Goal: Information Seeking & Learning: Learn about a topic

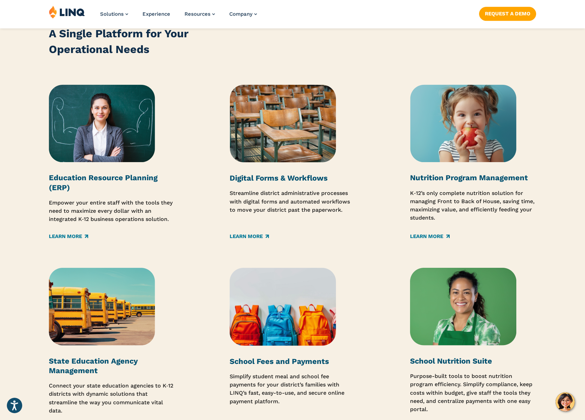
scroll to position [894, 0]
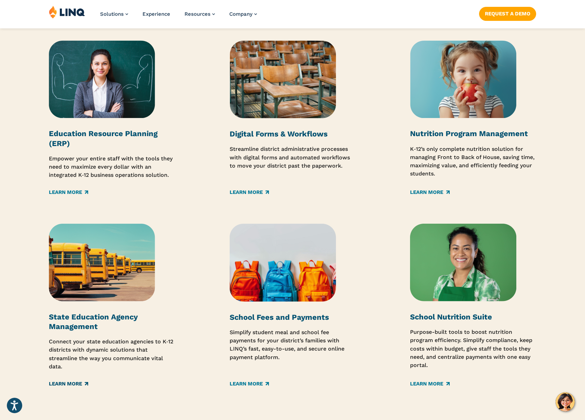
click at [71, 387] on link "Learn More" at bounding box center [68, 384] width 39 height 8
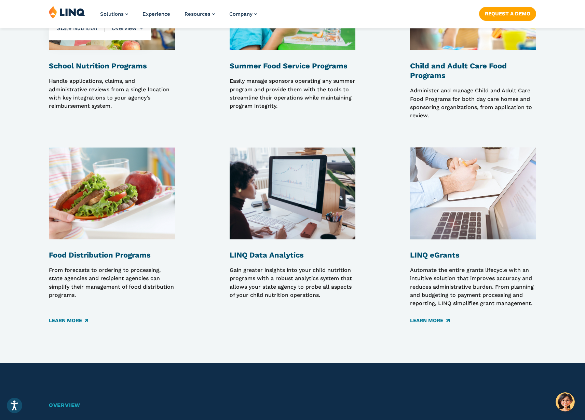
scroll to position [691, 0]
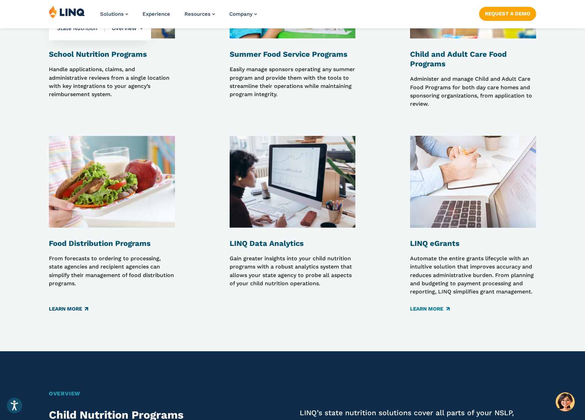
click at [64, 307] on link "Learn More" at bounding box center [68, 309] width 39 height 8
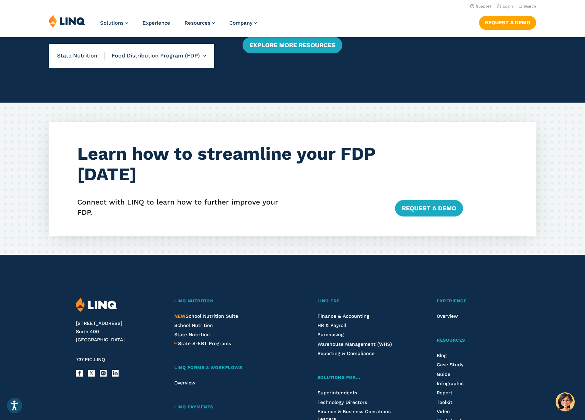
scroll to position [610, 0]
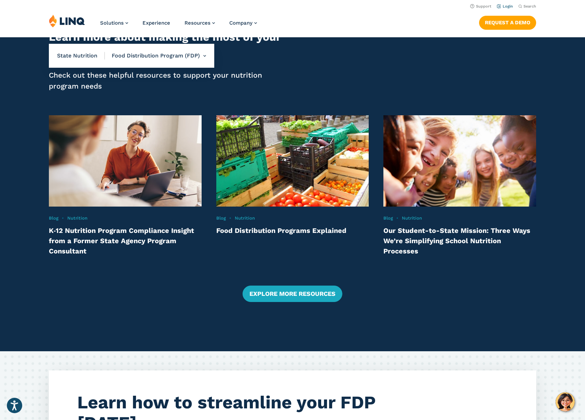
click at [509, 7] on link "Login" at bounding box center [505, 6] width 16 height 4
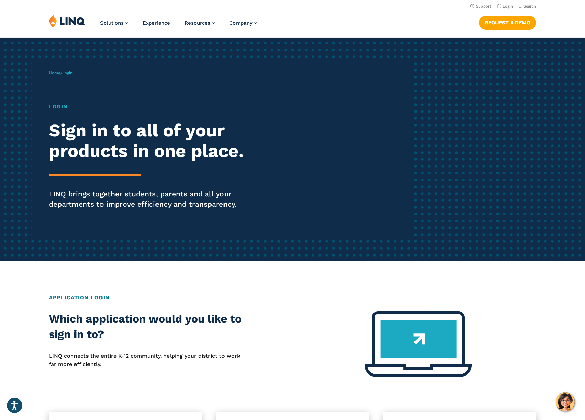
click at [71, 24] on img at bounding box center [67, 20] width 36 height 13
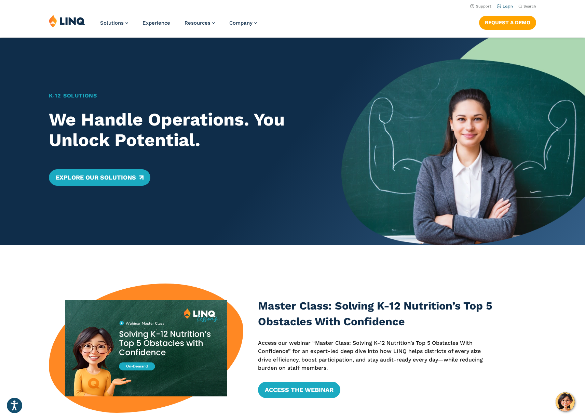
click at [511, 6] on link "Login" at bounding box center [505, 6] width 16 height 4
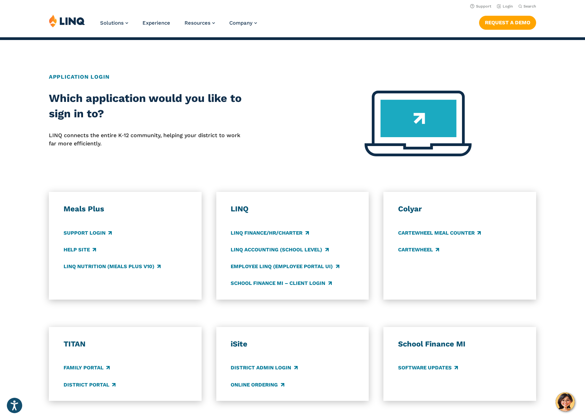
scroll to position [220, 0]
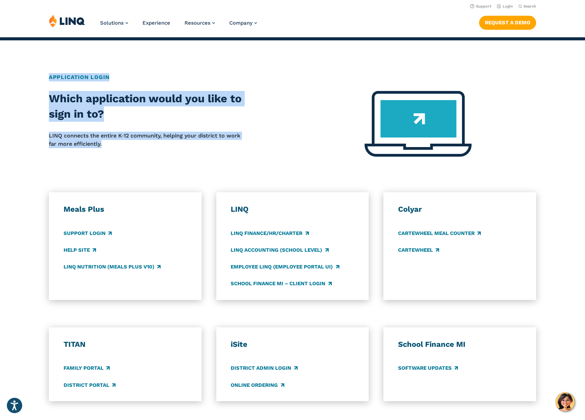
drag, startPoint x: 50, startPoint y: 75, endPoint x: 122, endPoint y: 144, distance: 100.4
click at [122, 144] on div "Application Login Which application would you like to sign in to? LINQ connects…" at bounding box center [292, 279] width 585 height 413
copy div "Application Login Which application would you like to sign in to? LINQ connects…"
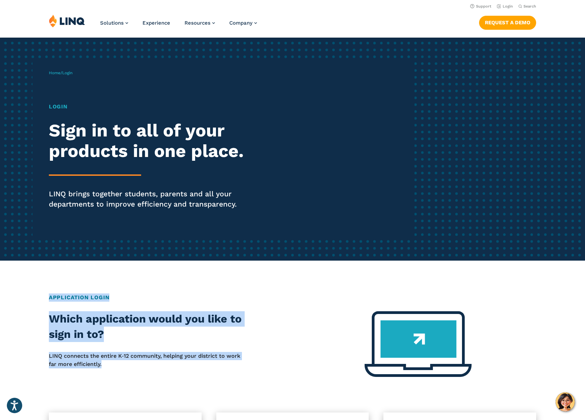
click at [76, 19] on img at bounding box center [67, 20] width 36 height 13
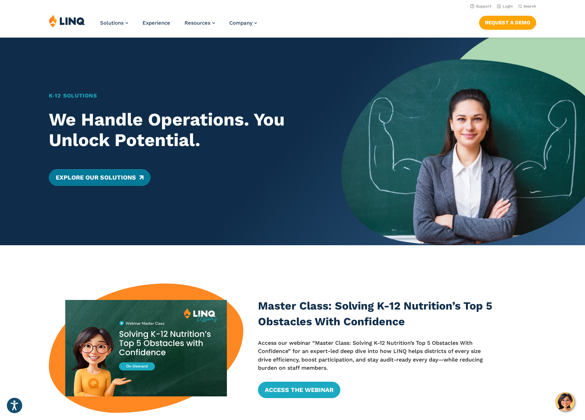
click at [126, 180] on link "Explore Our Solutions" at bounding box center [100, 177] width 102 height 16
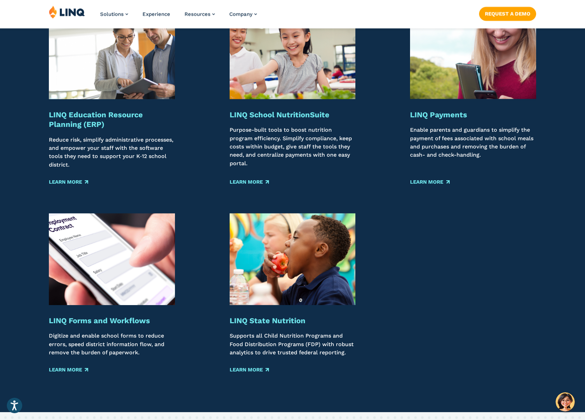
scroll to position [901, 0]
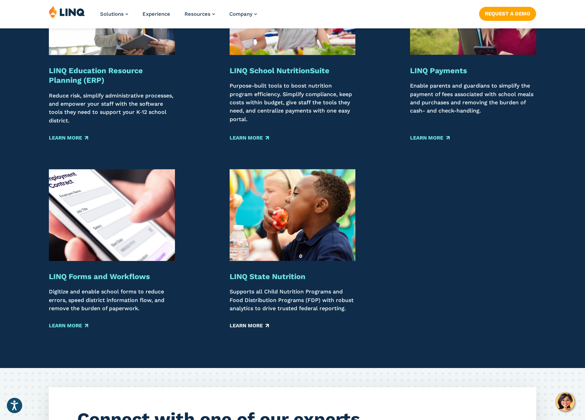
click at [247, 325] on link "Learn More" at bounding box center [249, 326] width 39 height 8
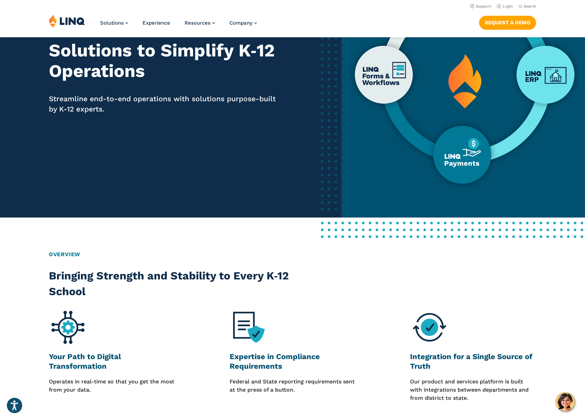
scroll to position [0, 0]
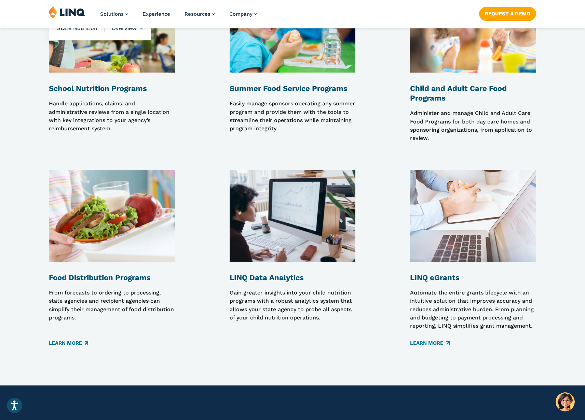
scroll to position [737, 0]
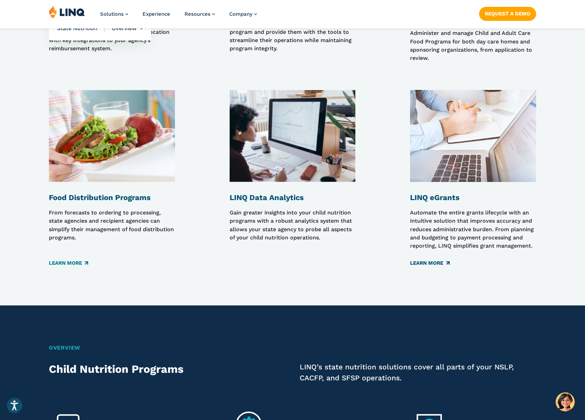
click at [425, 263] on link "Learn More" at bounding box center [429, 264] width 39 height 8
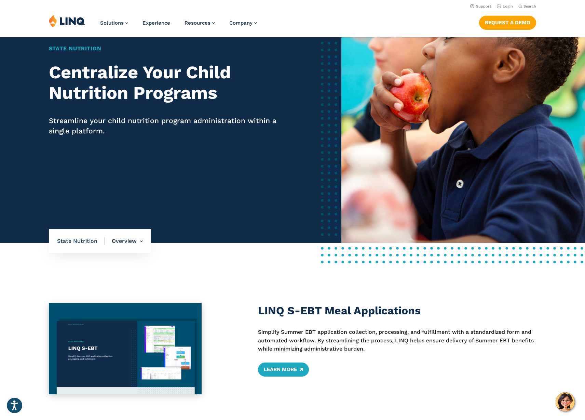
scroll to position [0, 0]
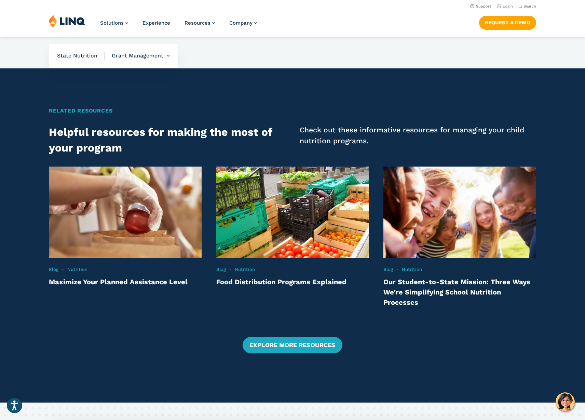
scroll to position [601, 0]
